Goal: Transaction & Acquisition: Purchase product/service

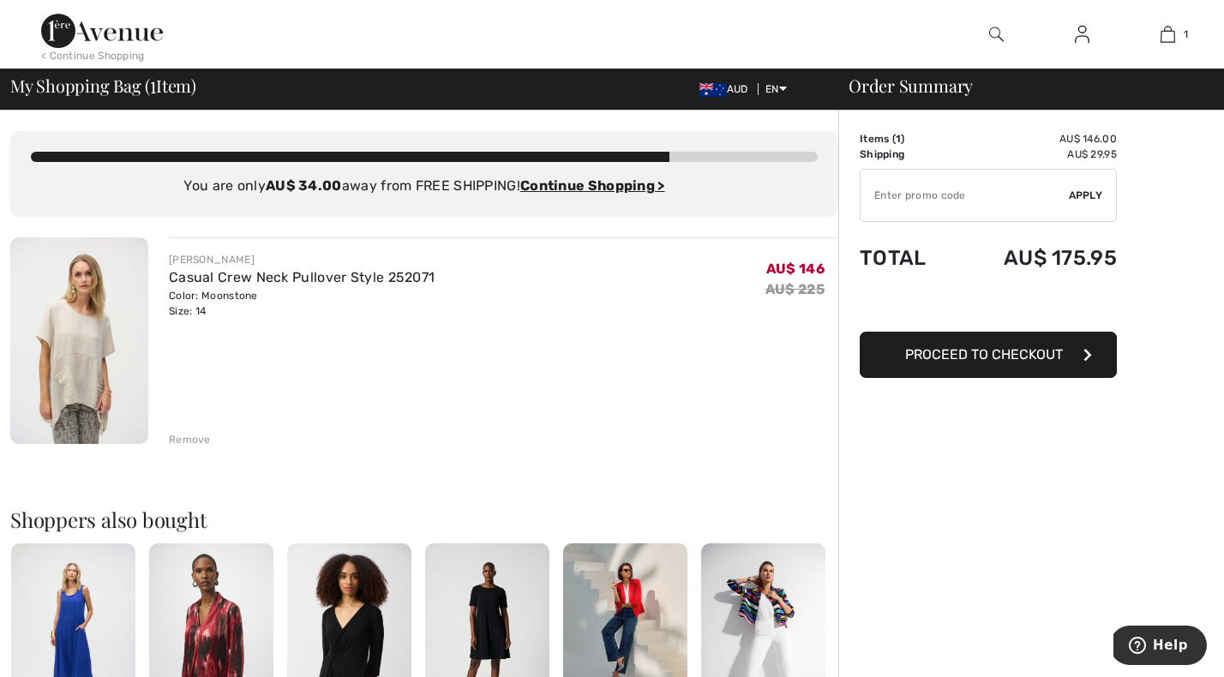
click at [992, 358] on span "Proceed to Checkout" at bounding box center [984, 354] width 158 height 16
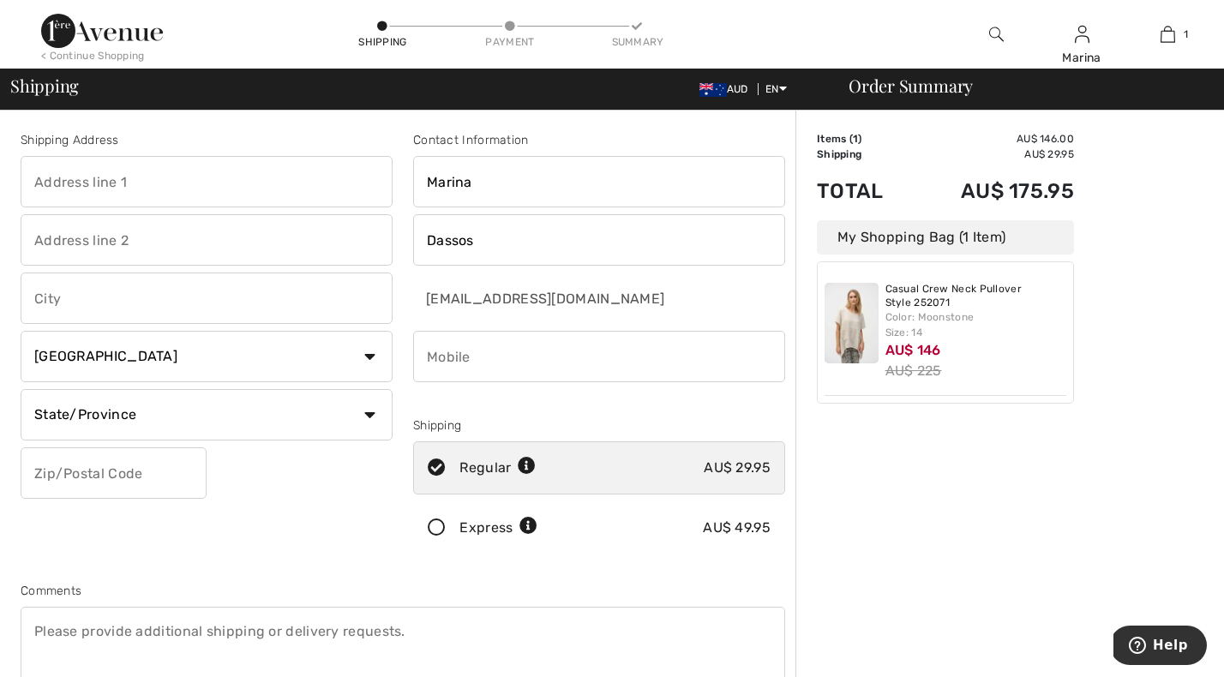
click at [127, 189] on input "text" at bounding box center [207, 181] width 372 height 51
type input "Unit 21, 31-33 Millewa Avenue"
type input "Wahroonga"
type input "WAHROONGA"
select select "AU"
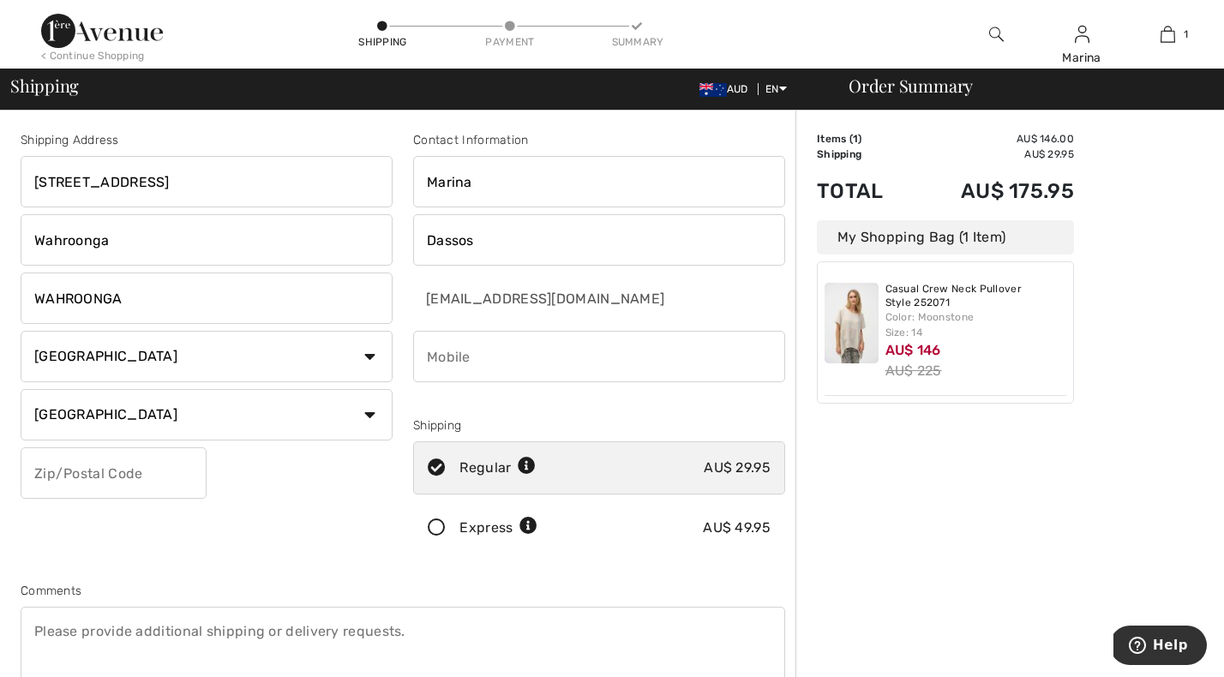
type input "2076"
type input "0403642672"
type input "NB"
drag, startPoint x: 118, startPoint y: 246, endPoint x: 32, endPoint y: 238, distance: 87.0
click at [32, 238] on input "Wahroonga" at bounding box center [207, 239] width 372 height 51
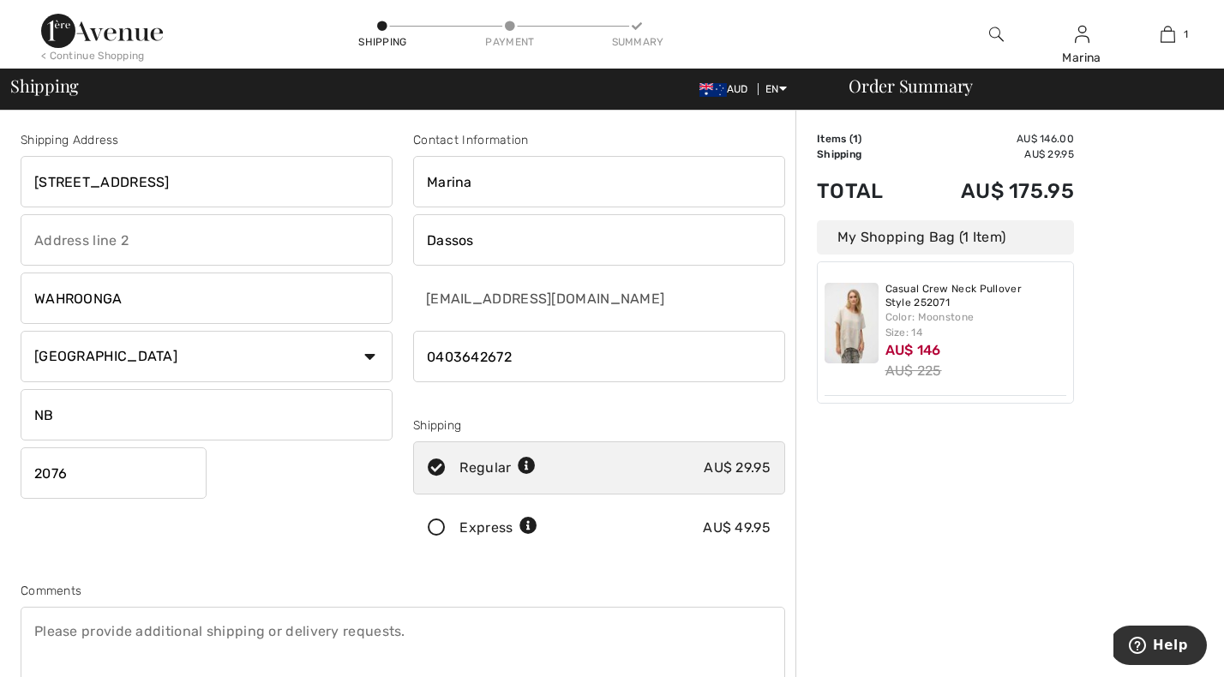
click at [163, 418] on input "NB" at bounding box center [207, 414] width 372 height 51
drag, startPoint x: 139, startPoint y: 420, endPoint x: 12, endPoint y: 418, distance: 126.9
click at [12, 418] on div "Shipping Address Unit 21, 31-33 Millewa Avenue WAHROONGA Country Canada United …" at bounding box center [206, 346] width 393 height 430
type input "[GEOGRAPHIC_DATA]"
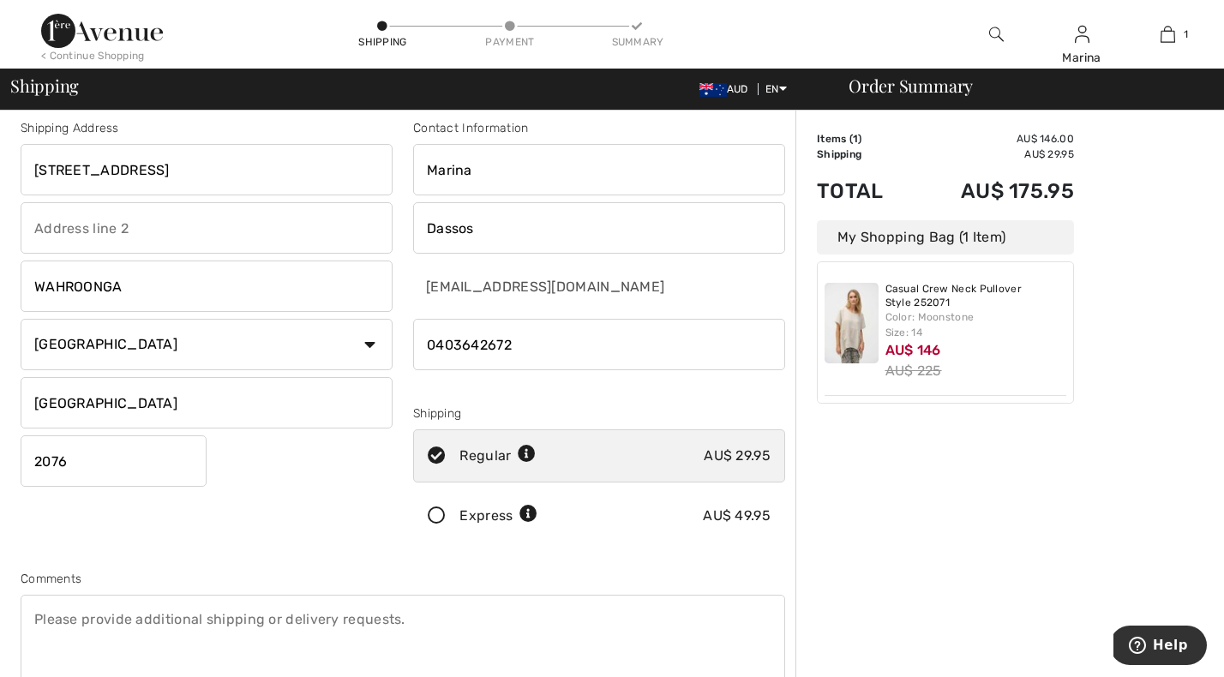
scroll to position [41, 0]
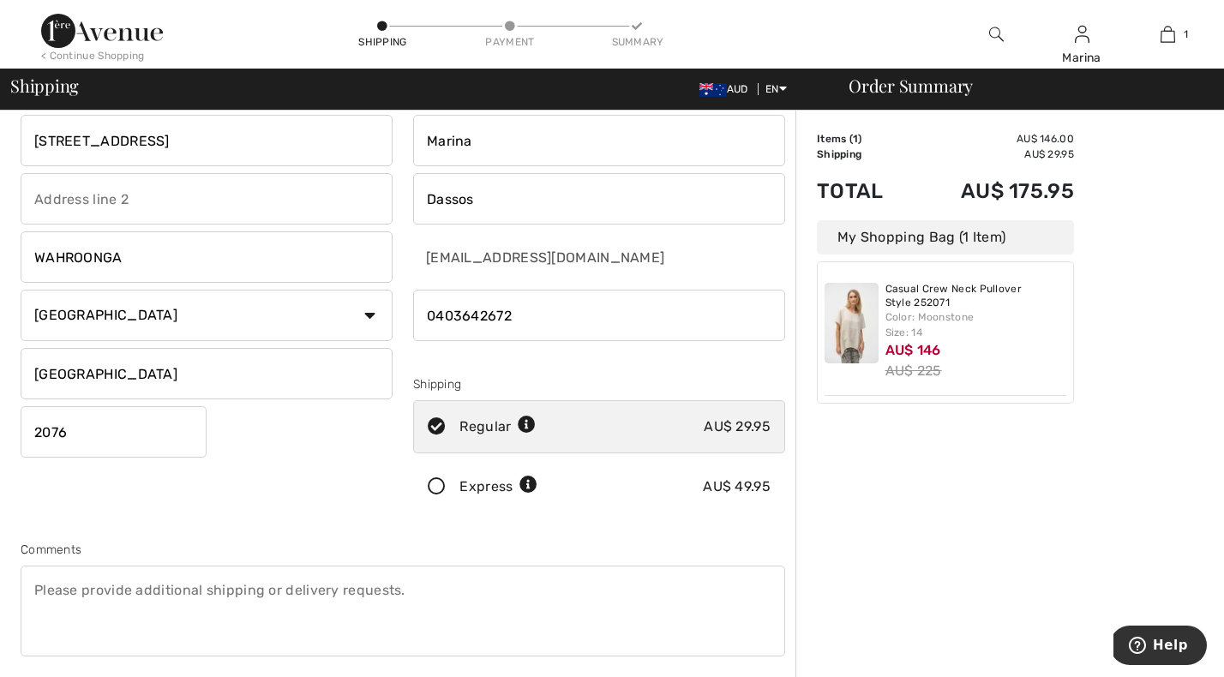
drag, startPoint x: 531, startPoint y: 324, endPoint x: 311, endPoint y: 305, distance: 220.3
click at [311, 305] on div "Shipping Address Unit 21, 31-33 Millewa Avenue WAHROONGA Country Canada United …" at bounding box center [402, 420] width 785 height 743
click at [553, 320] on input "phone" at bounding box center [599, 315] width 372 height 51
type input "0431727269"
click at [818, 511] on div "Order Summary Details Items ( 1 ) AU$ 146.00 Promo code AU$ 0.00 Shipping AU$ 2…" at bounding box center [1010, 572] width 429 height 1007
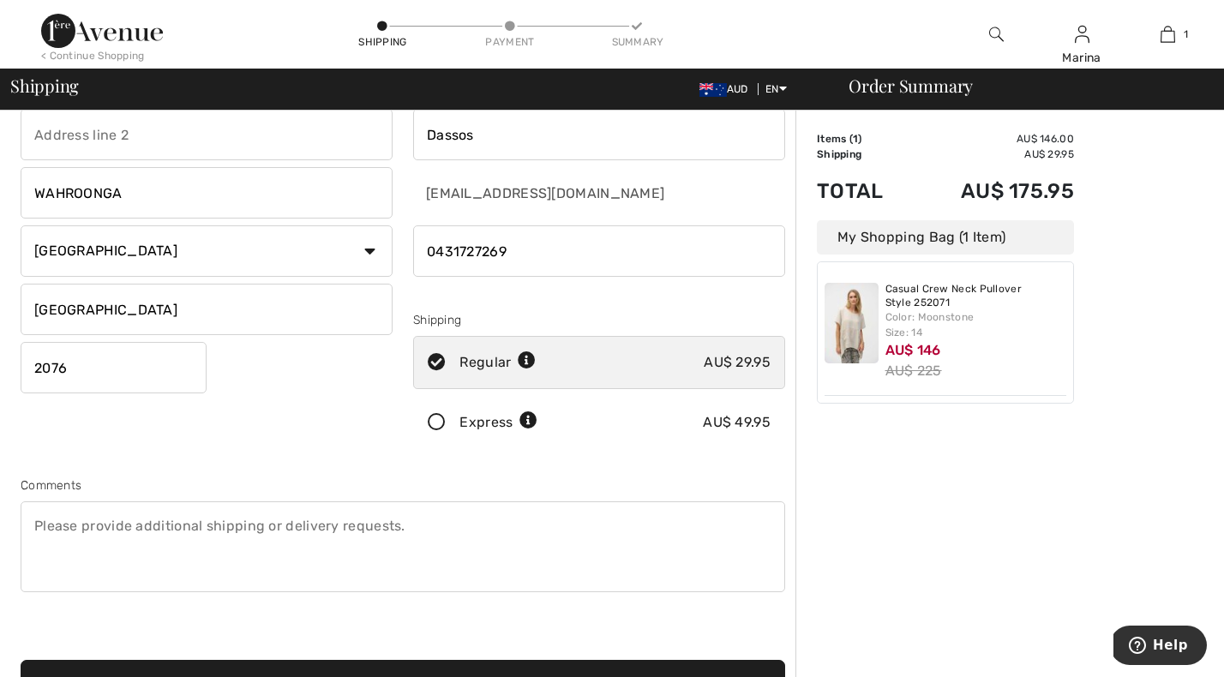
scroll to position [0, 0]
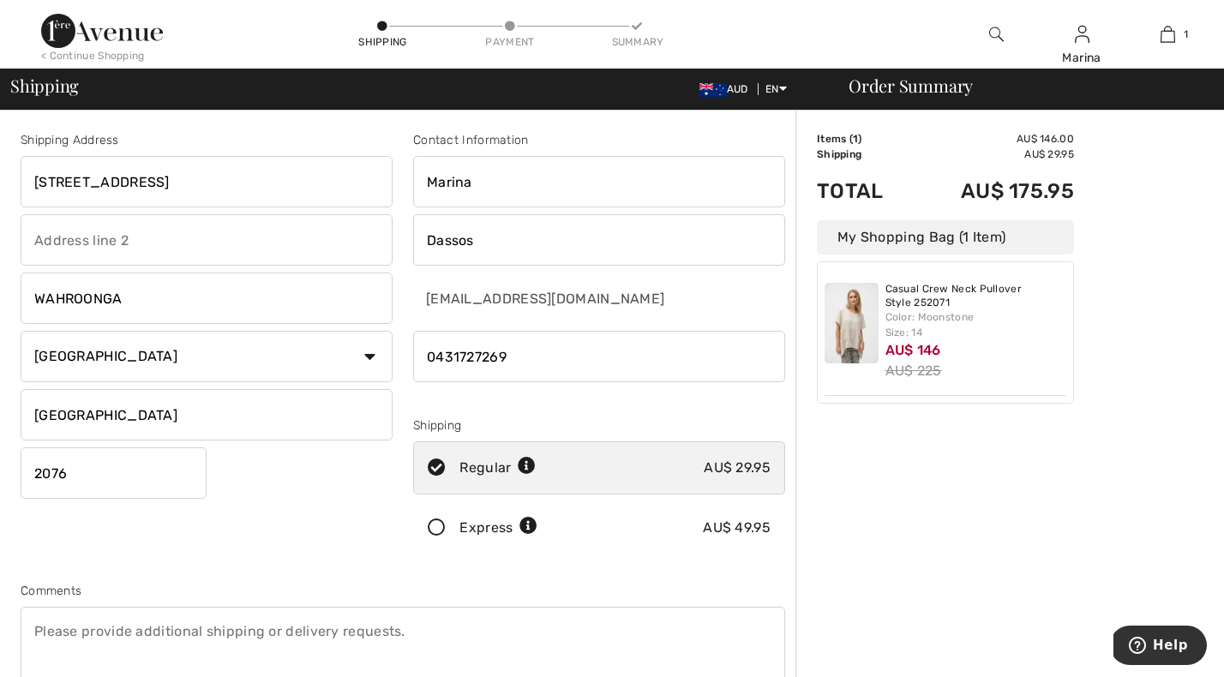
click at [855, 334] on img at bounding box center [852, 323] width 54 height 81
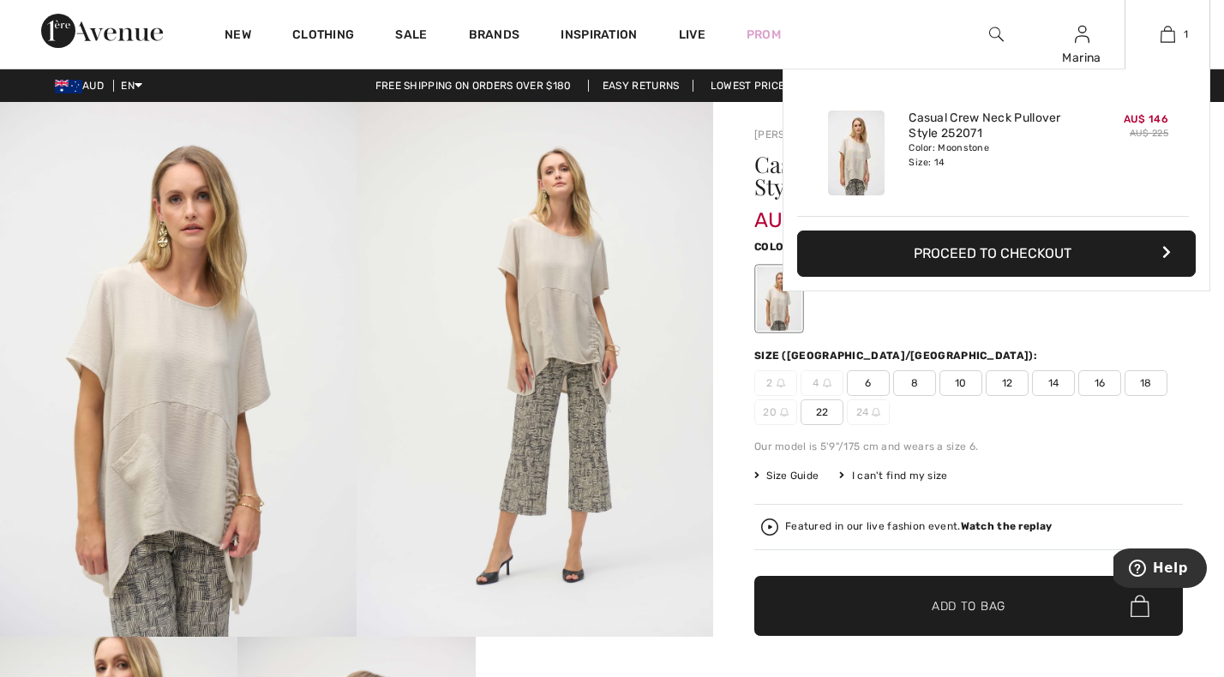
click at [1027, 256] on button "Proceed to Checkout" at bounding box center [996, 254] width 399 height 46
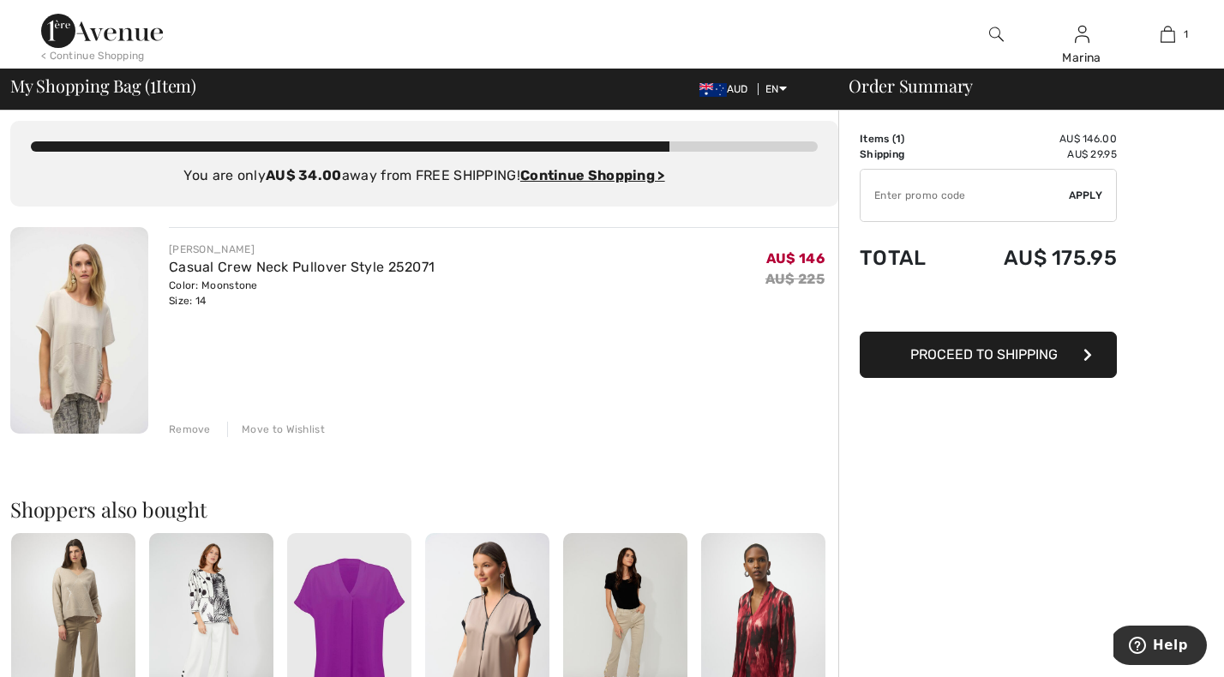
scroll to position [14, 0]
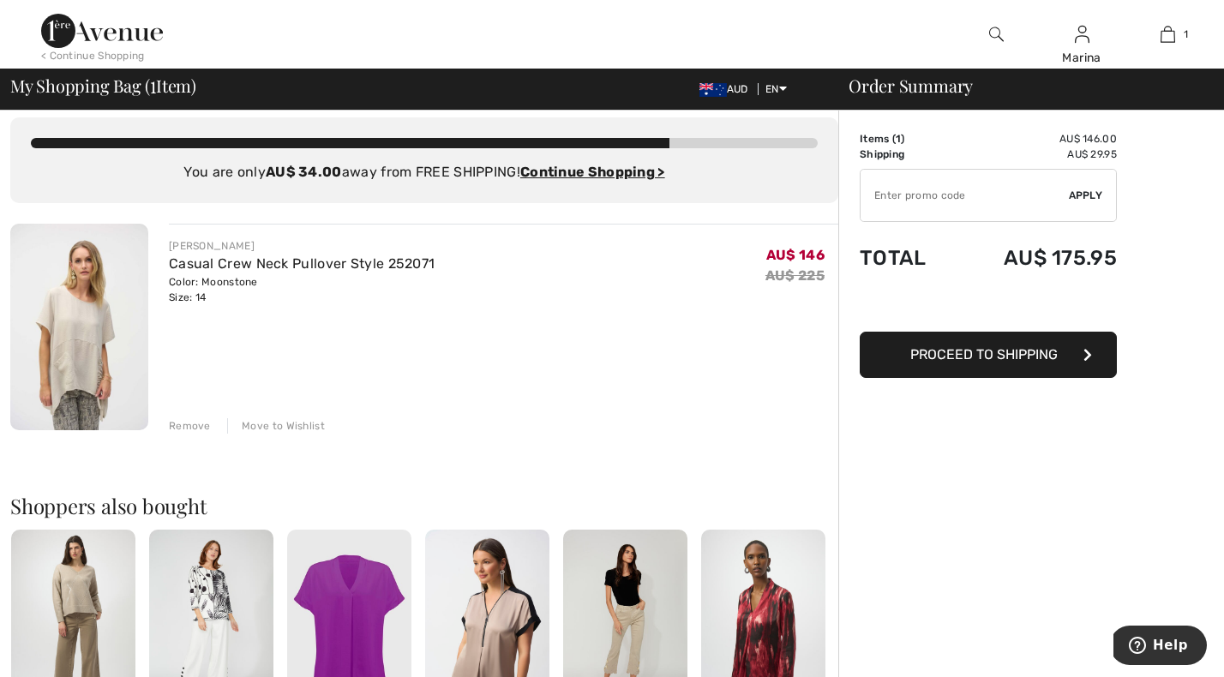
click at [1031, 356] on span "Proceed to Shipping" at bounding box center [984, 354] width 147 height 16
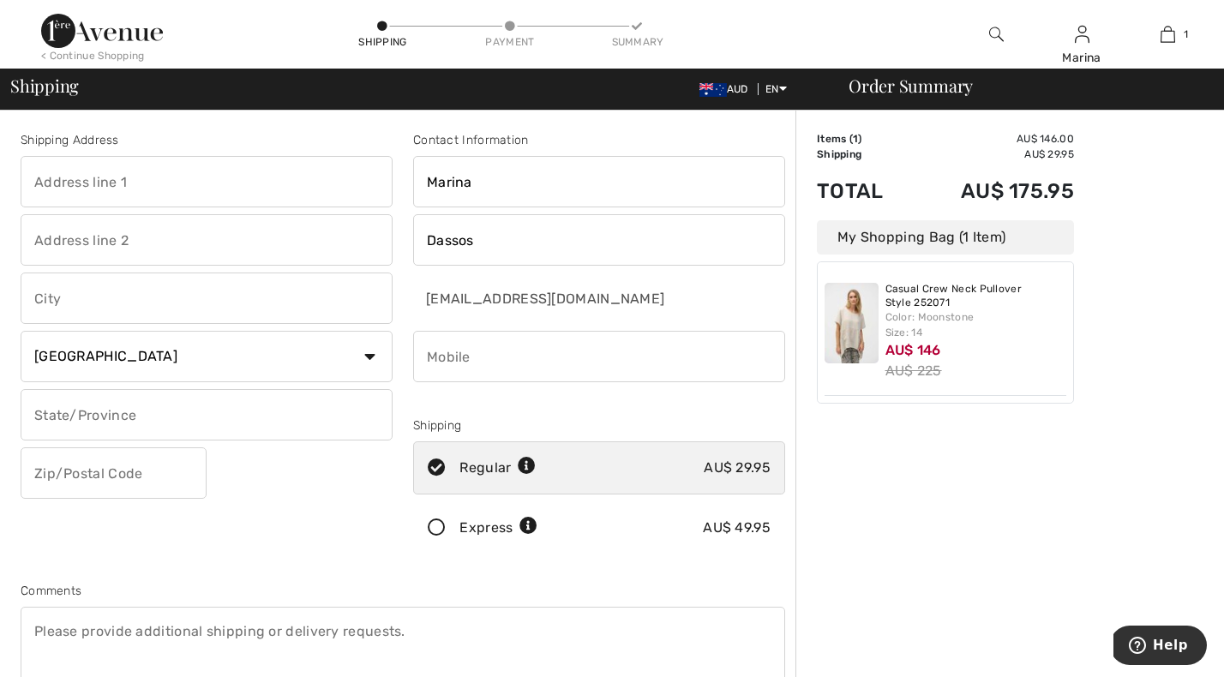
click at [112, 187] on input "text" at bounding box center [207, 181] width 372 height 51
type input "Unit 21, 31-33 Millewa Avenue"
type input "Wahroonga"
type input "WAHROONGA"
type input "2076"
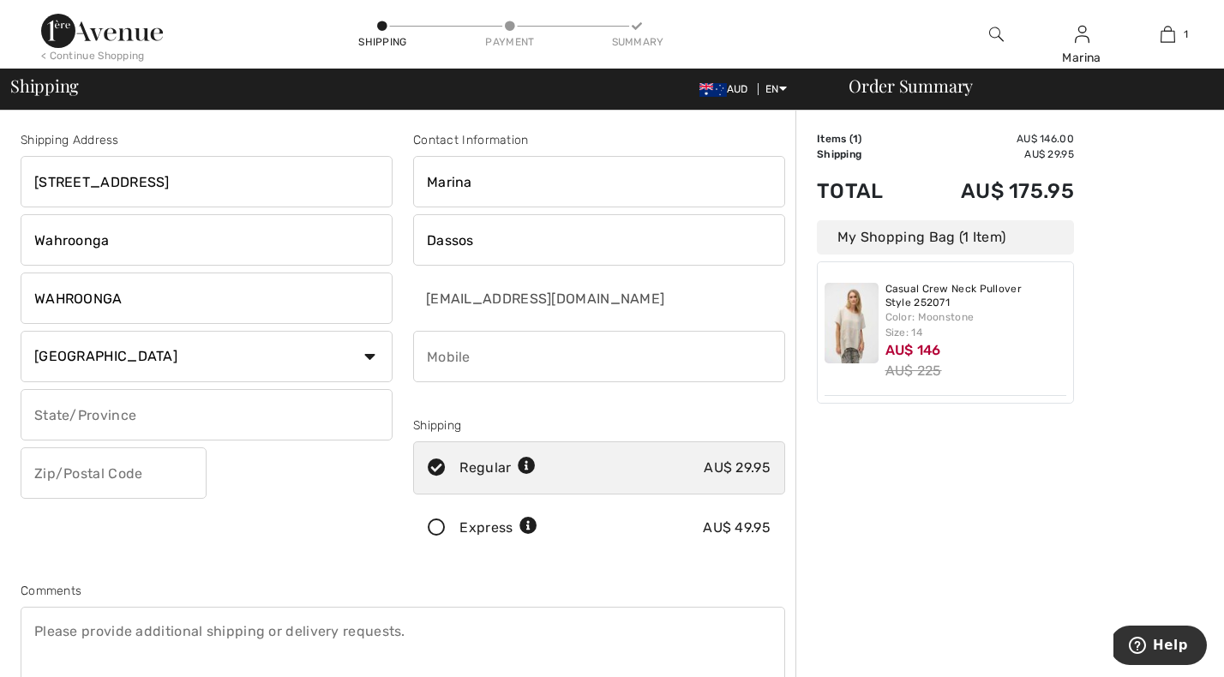
type input "0431727269"
click at [147, 417] on input "text" at bounding box center [207, 414] width 372 height 51
type input "[GEOGRAPHIC_DATA]"
drag, startPoint x: 137, startPoint y: 238, endPoint x: -3, endPoint y: 220, distance: 141.9
click at [0, 220] on html "We value your privacy We use cookies to enhance your browsing experience, serve…" at bounding box center [612, 338] width 1224 height 677
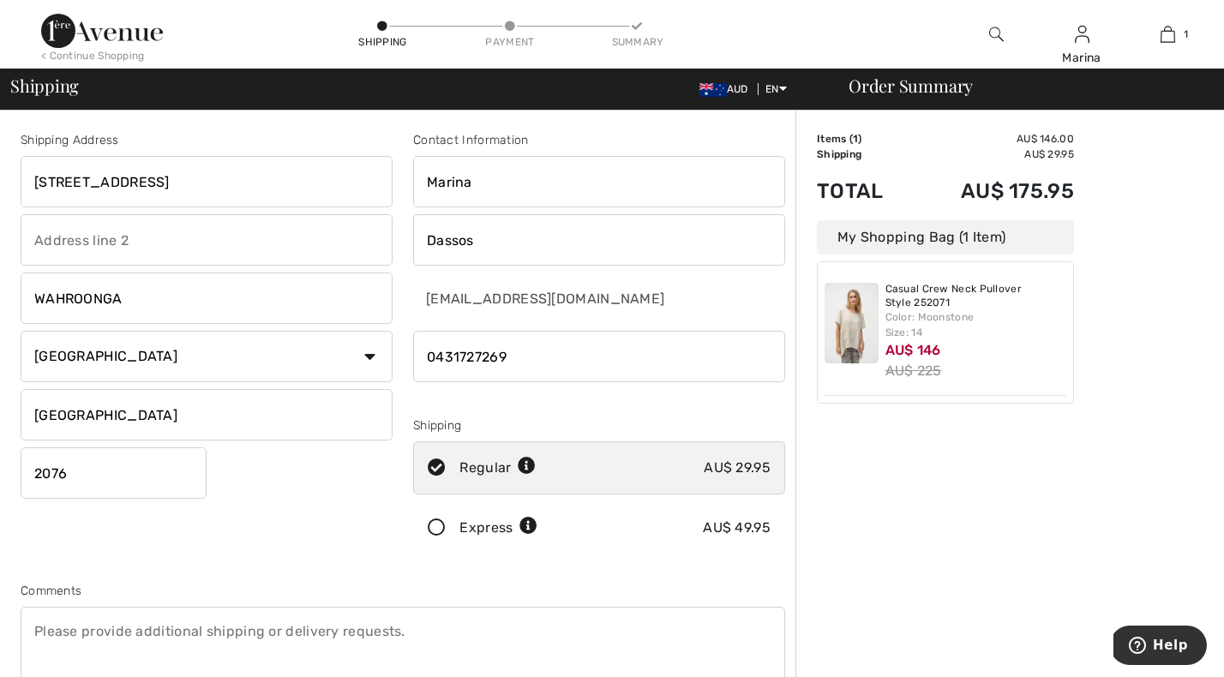
click at [200, 309] on input "WAHROONGA" at bounding box center [207, 298] width 372 height 51
click at [903, 532] on div "Order Summary Details Items ( 1 ) AU$ 146.00 Promo code AU$ 0.00 Shipping AU$ 2…" at bounding box center [1010, 614] width 429 height 1007
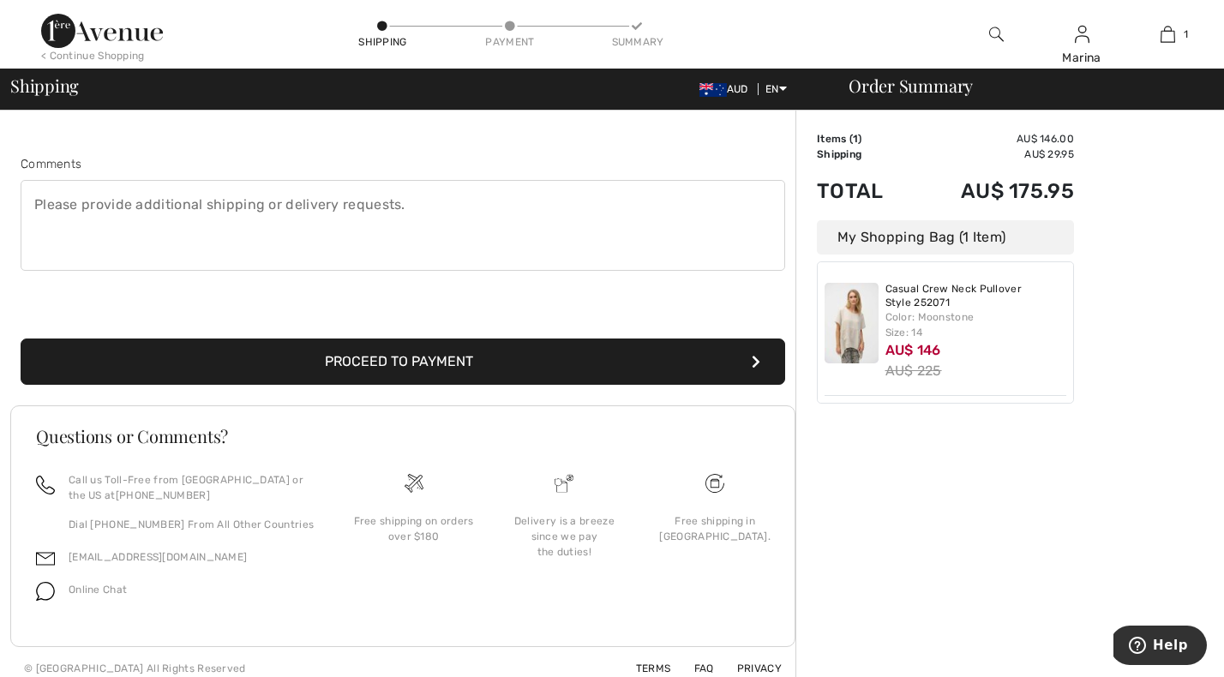
scroll to position [439, 0]
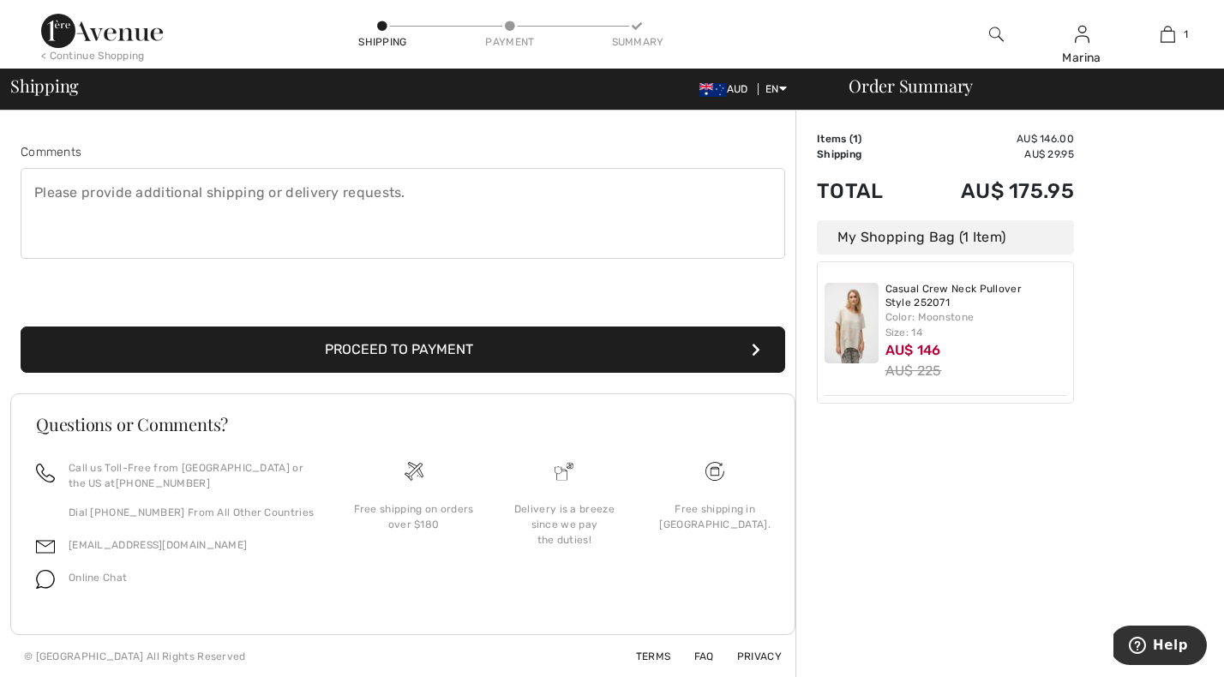
click at [448, 346] on button "Proceed to Payment" at bounding box center [403, 350] width 765 height 46
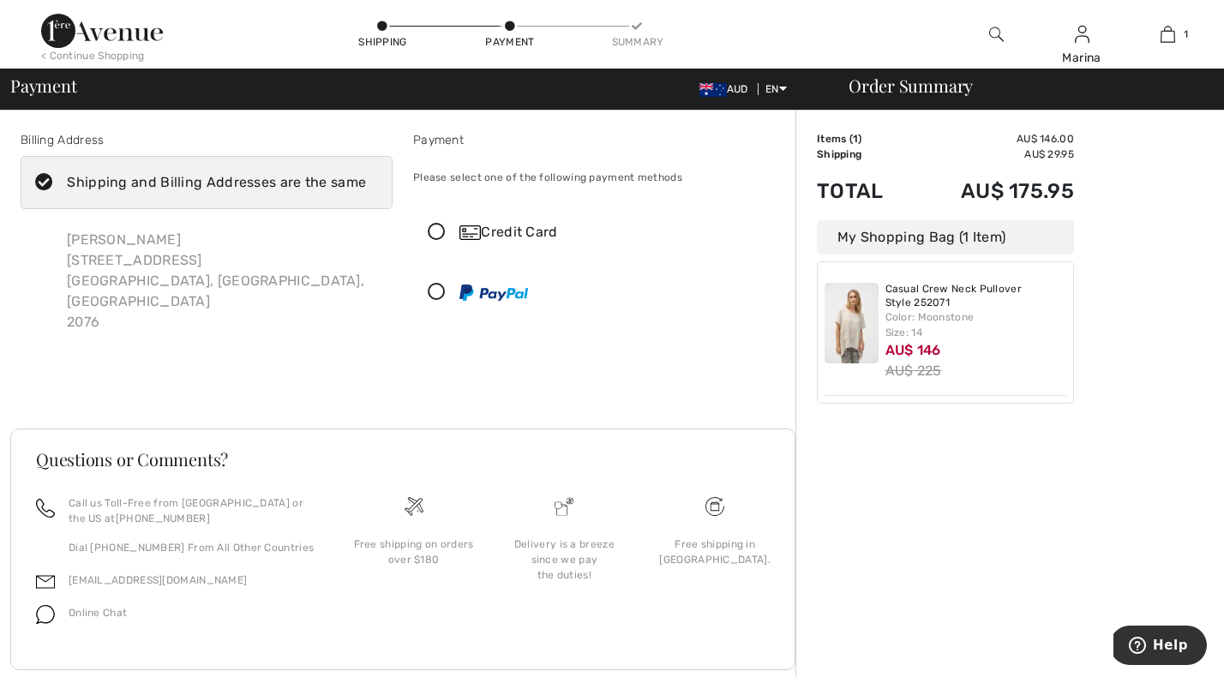
click at [437, 293] on icon at bounding box center [436, 293] width 45 height 18
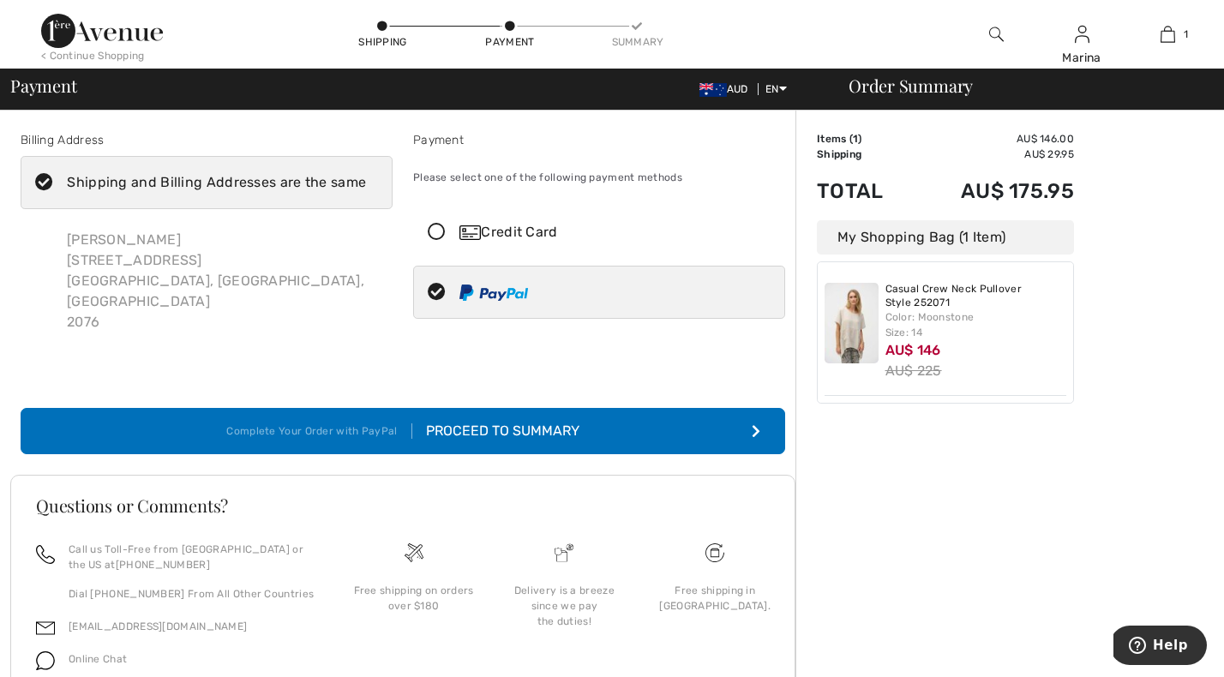
click at [556, 421] on div "Proceed to Summary" at bounding box center [495, 431] width 167 height 21
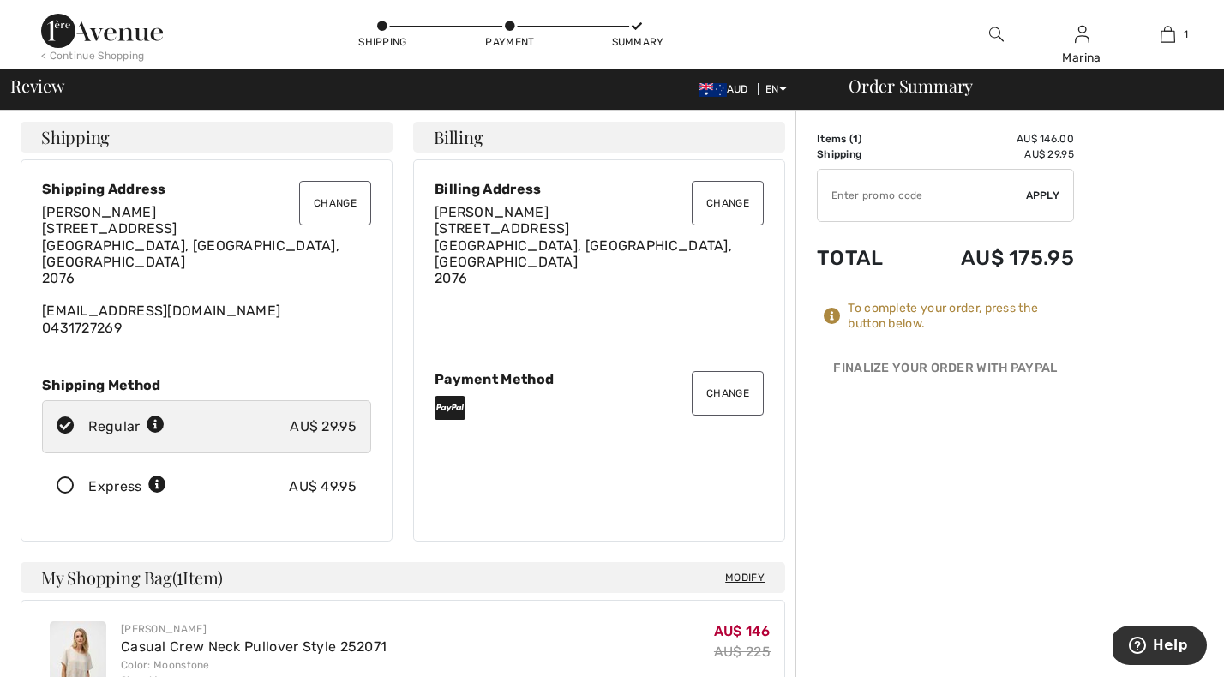
scroll to position [3, 0]
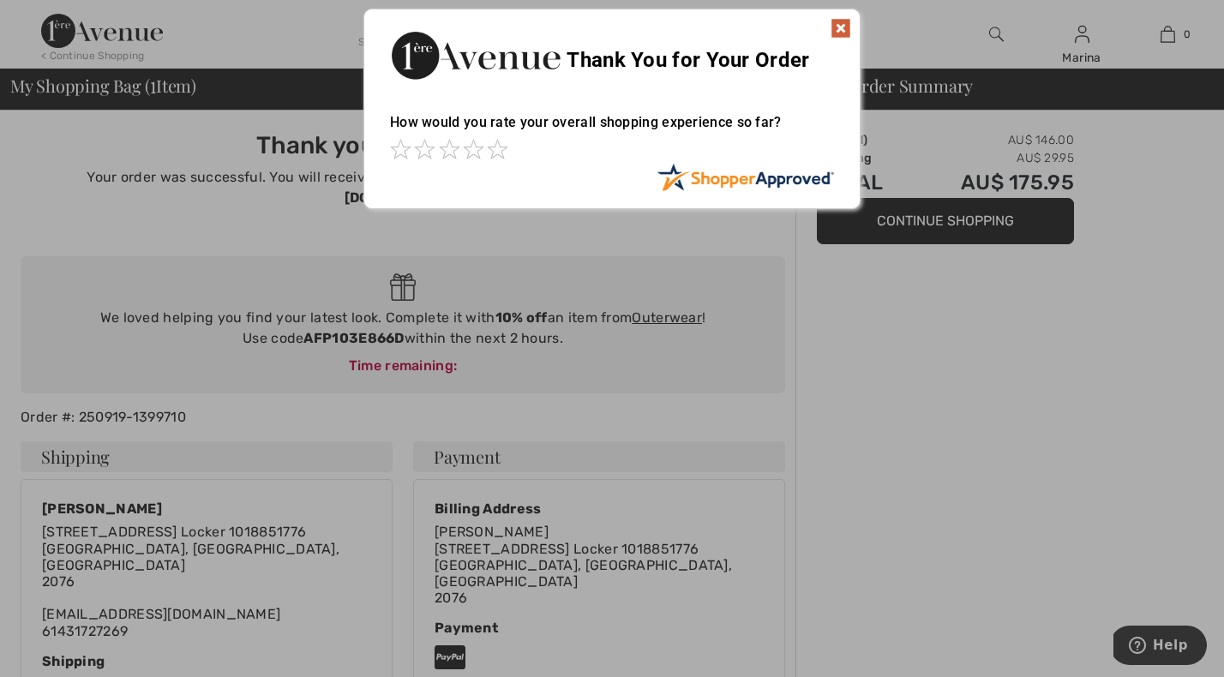
click at [843, 27] on img at bounding box center [841, 28] width 21 height 21
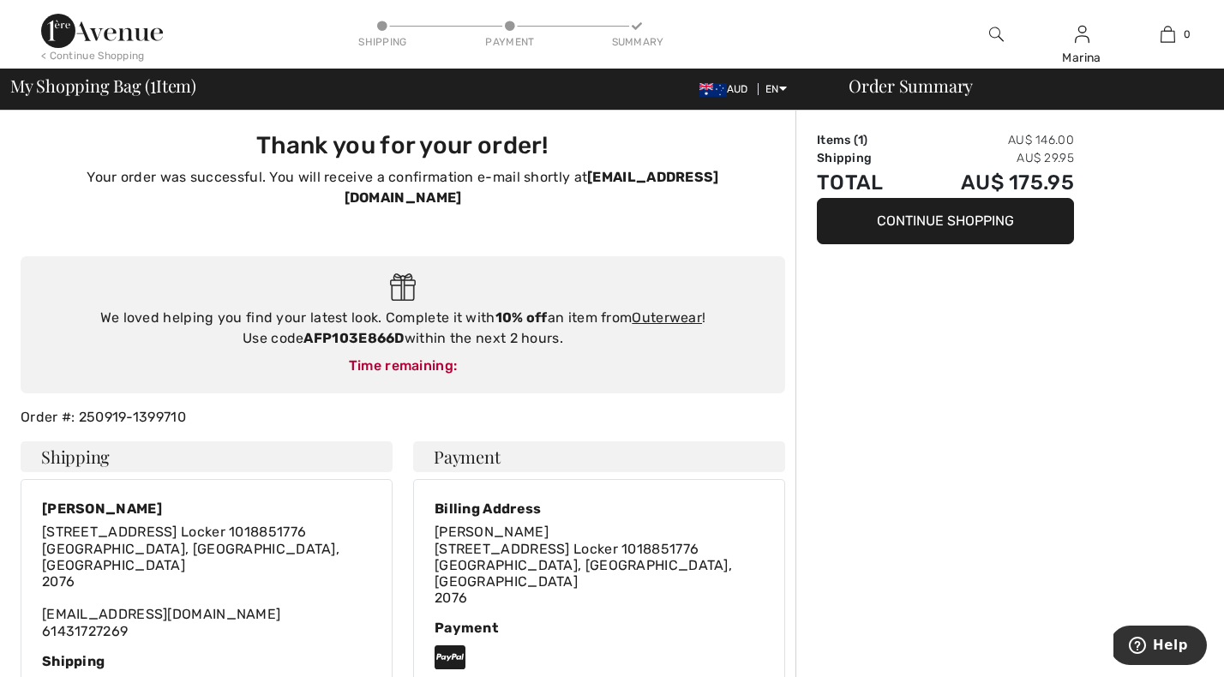
click at [54, 30] on img at bounding box center [102, 31] width 122 height 34
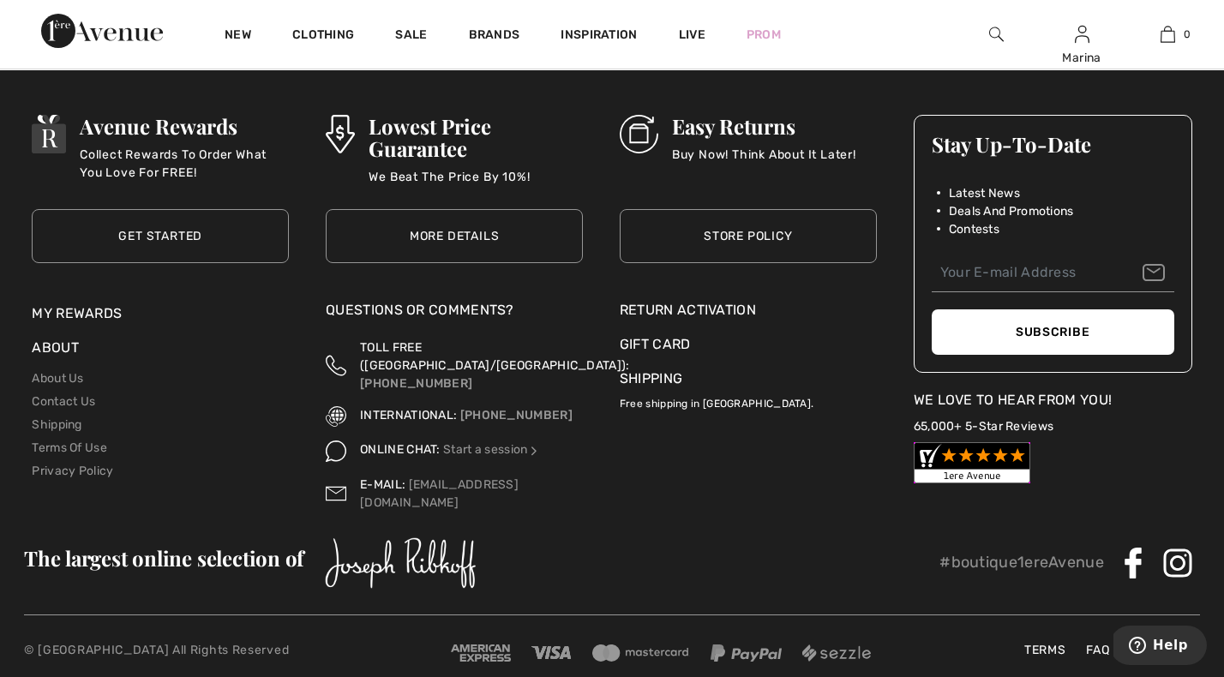
scroll to position [6057, 0]
click at [67, 377] on link "About Us" at bounding box center [57, 378] width 51 height 15
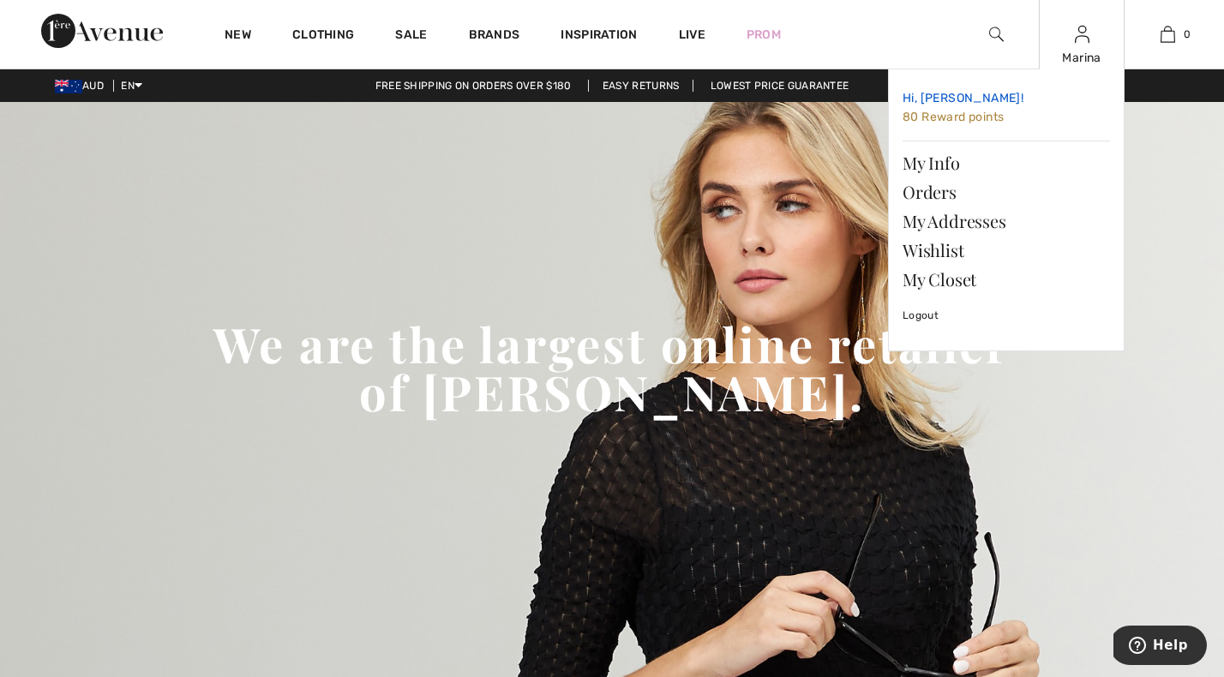
click at [979, 120] on span "80 Reward points" at bounding box center [953, 117] width 101 height 15
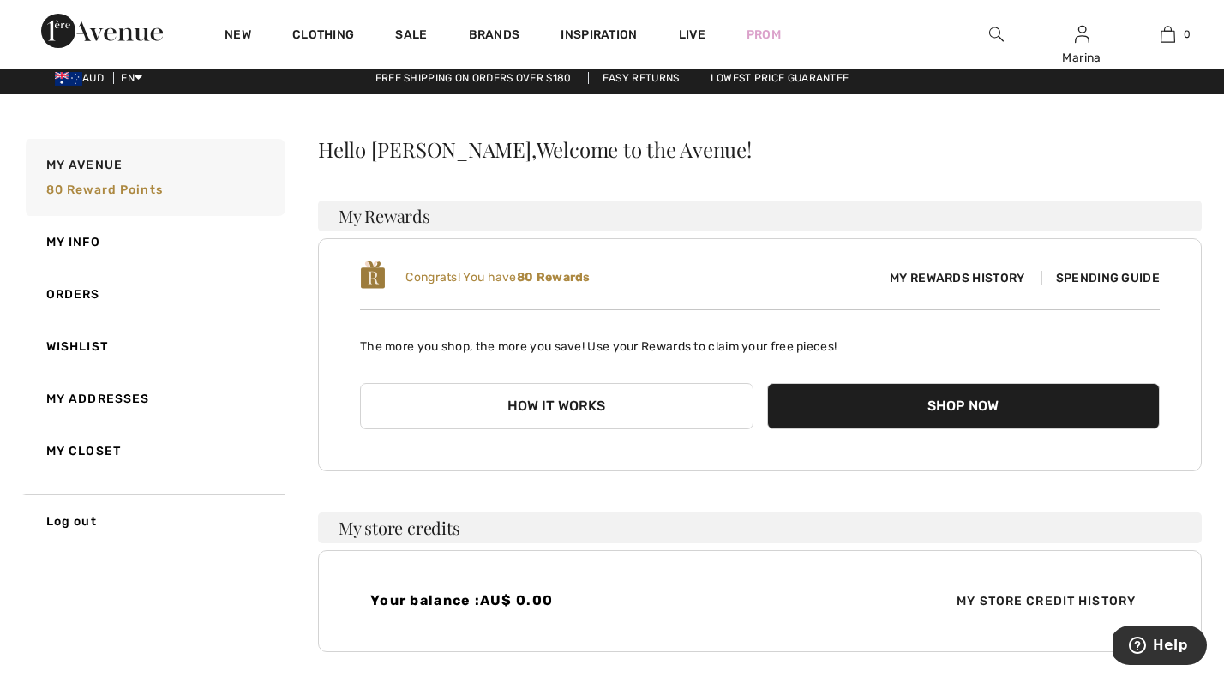
scroll to position [10, 0]
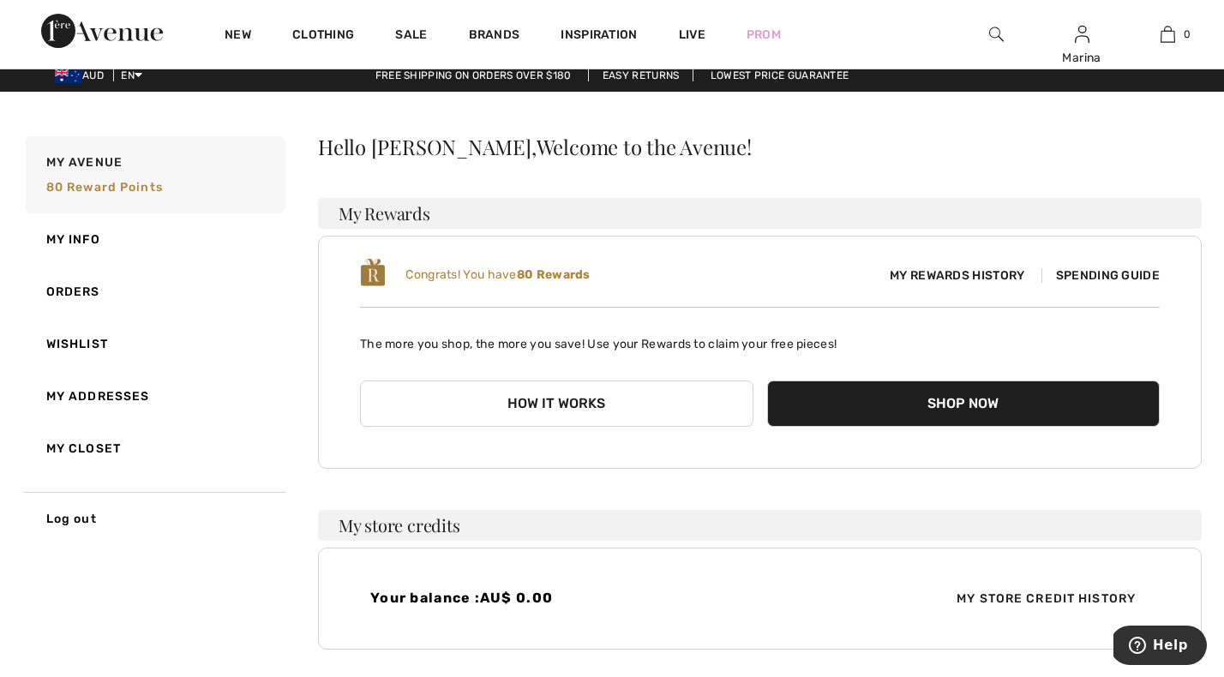
click at [609, 403] on button "How it works" at bounding box center [557, 404] width 394 height 46
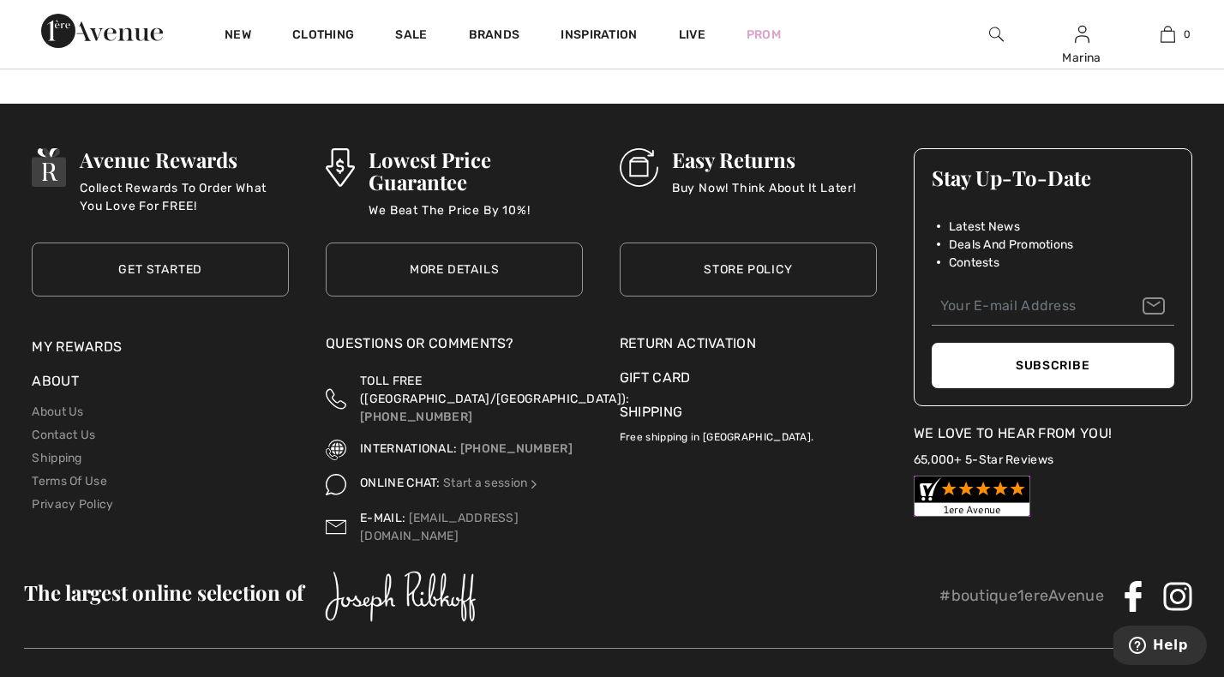
scroll to position [2487, 0]
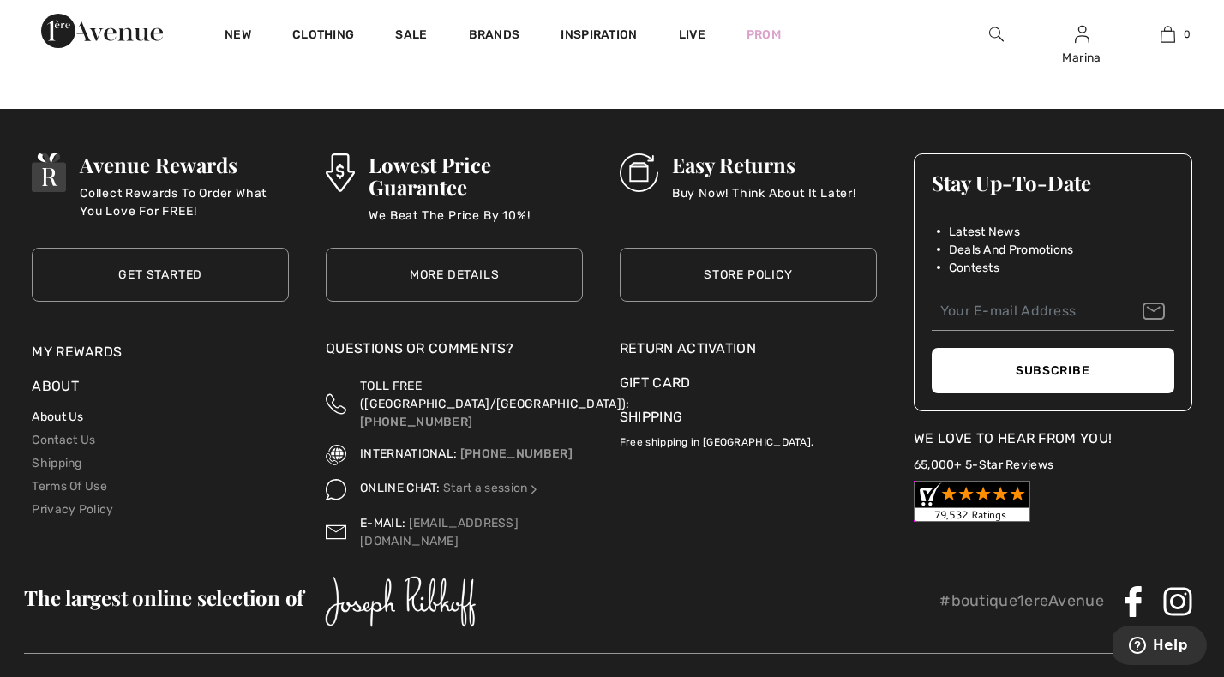
click at [57, 418] on link "About Us" at bounding box center [57, 417] width 51 height 15
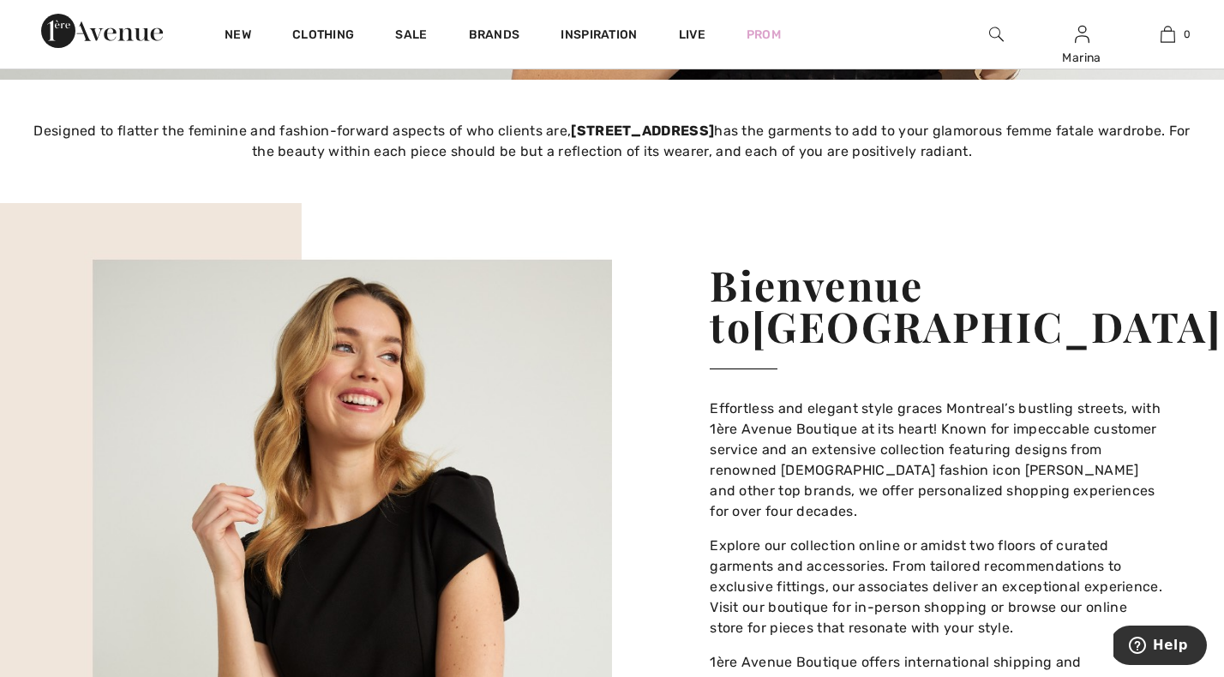
scroll to position [643, 0]
